Goal: Contribute content

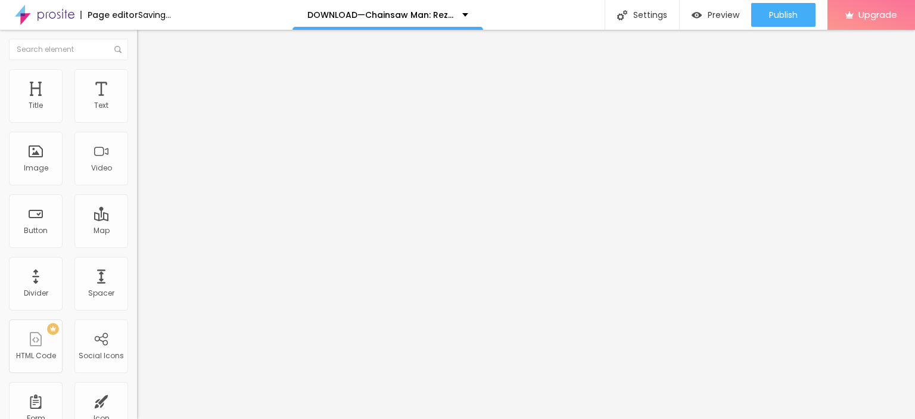
click at [137, 102] on span "Add image" at bounding box center [161, 97] width 49 height 10
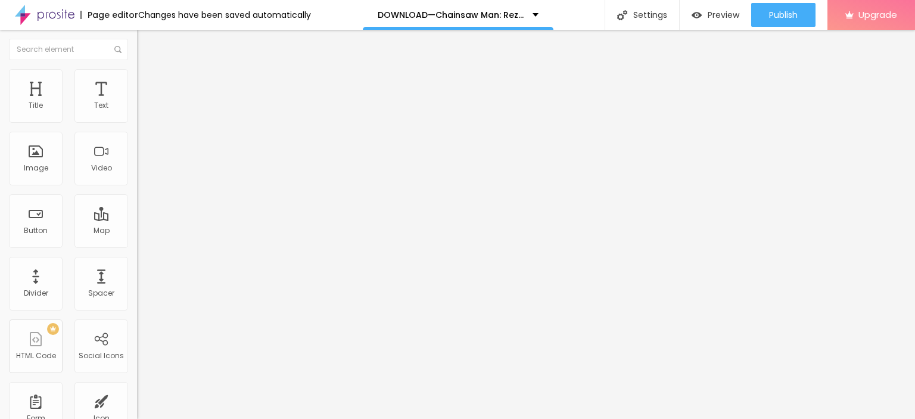
click at [137, 35] on button "Edit Image" at bounding box center [205, 43] width 137 height 27
click at [146, 42] on img "button" at bounding box center [151, 44] width 10 height 10
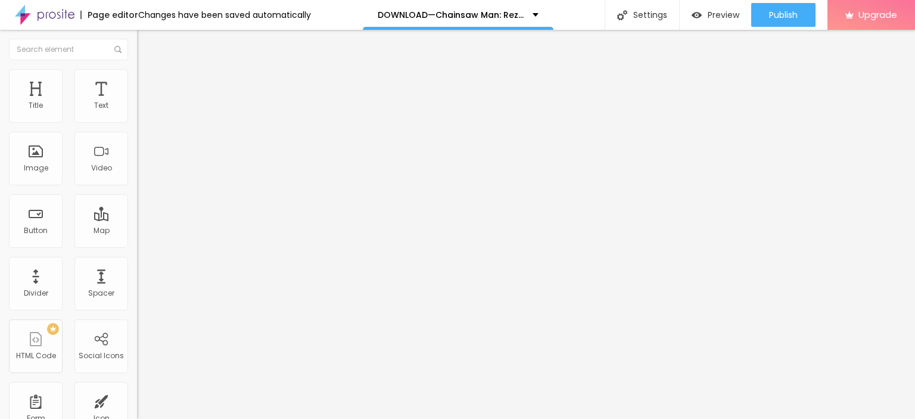
click at [146, 41] on img "button" at bounding box center [151, 44] width 10 height 10
click at [137, 112] on input "Click me" at bounding box center [208, 106] width 143 height 12
paste input "LICK HERE ▶️ Chainsaw Man: Reze Arc [2025] ]"
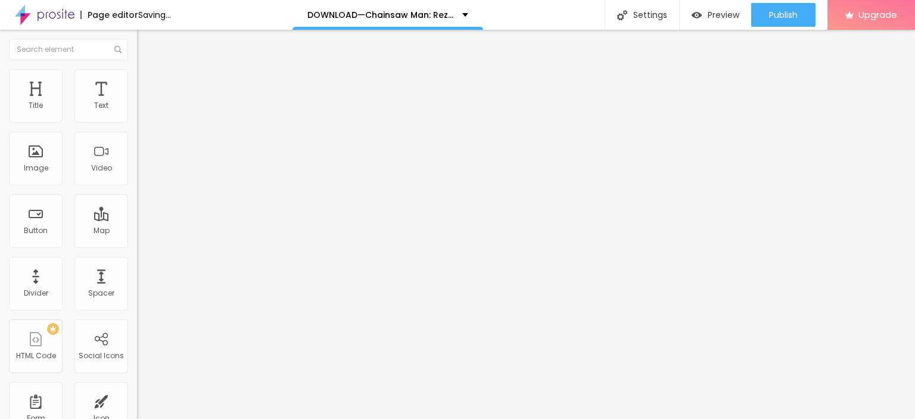
type input "CLICK HERE ▶️ Chainsaw Man: Reze Arc [2025] ]"
click at [137, 245] on input "https://" at bounding box center [208, 240] width 143 height 12
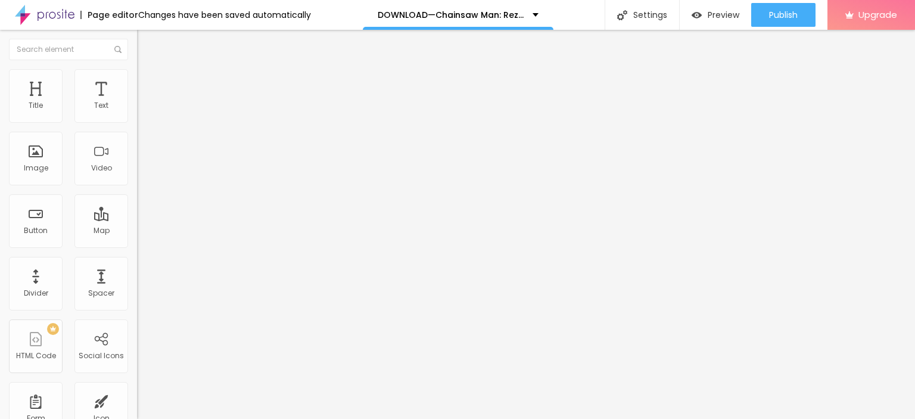
click at [137, 245] on input "https://" at bounding box center [208, 240] width 143 height 12
paste input "[DOMAIN_NAME]/en/movie/1218925/pro"
type input "[URL][DOMAIN_NAME]"
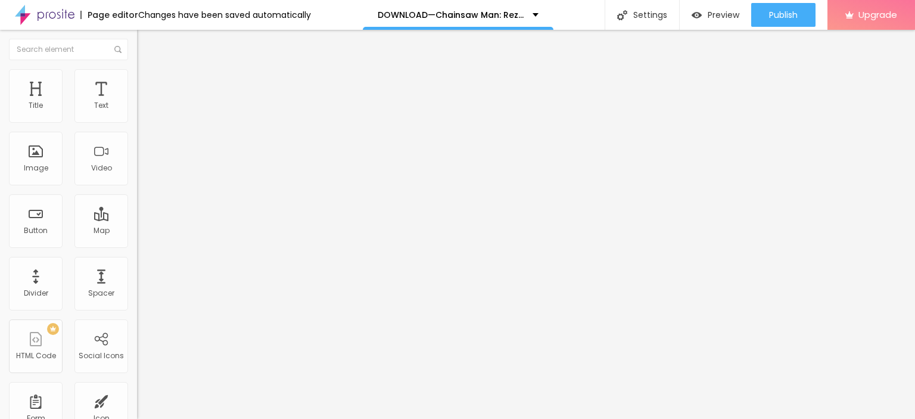
click at [137, 142] on img at bounding box center [141, 138] width 8 height 8
click at [146, 42] on img "button" at bounding box center [151, 44] width 10 height 10
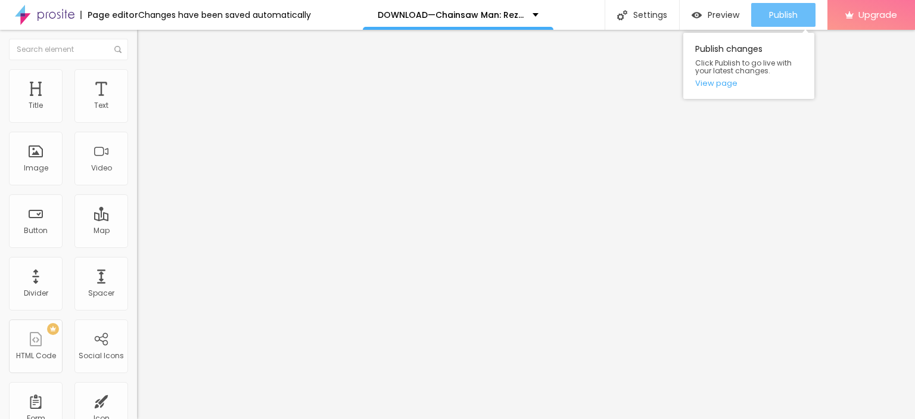
click at [782, 11] on span "Publish" at bounding box center [783, 15] width 29 height 10
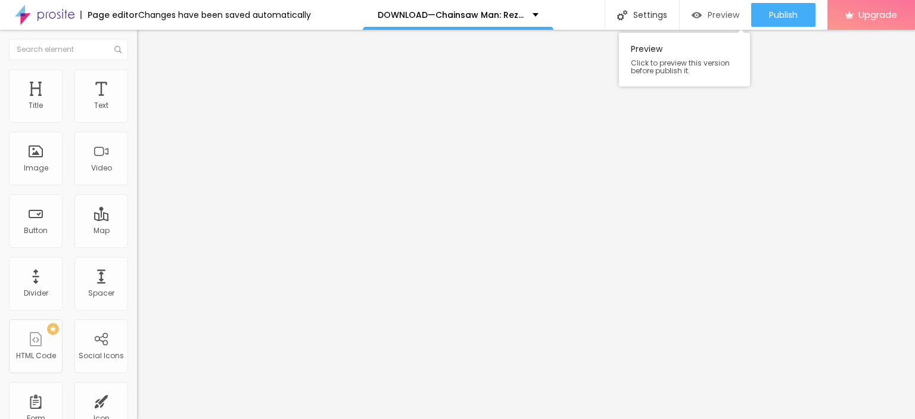
click at [703, 14] on div "Preview" at bounding box center [716, 15] width 48 height 10
click at [59, 13] on img at bounding box center [45, 15] width 60 height 30
